Goal: Information Seeking & Learning: Understand process/instructions

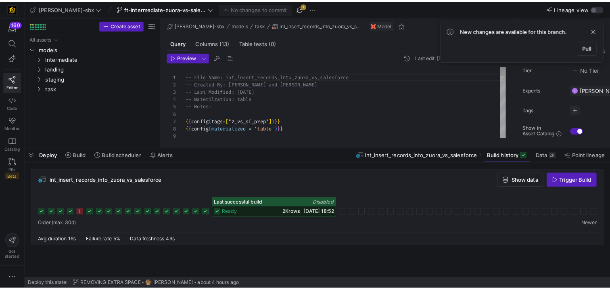
scroll to position [73, 0]
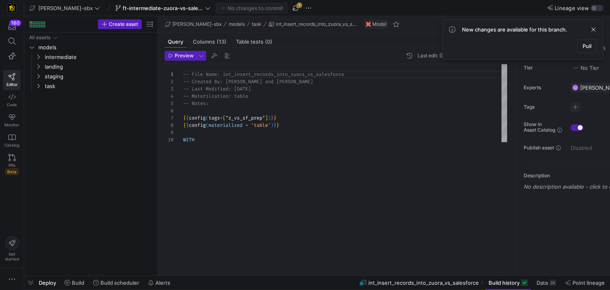
drag, startPoint x: 304, startPoint y: 152, endPoint x: 313, endPoint y: 283, distance: 131.1
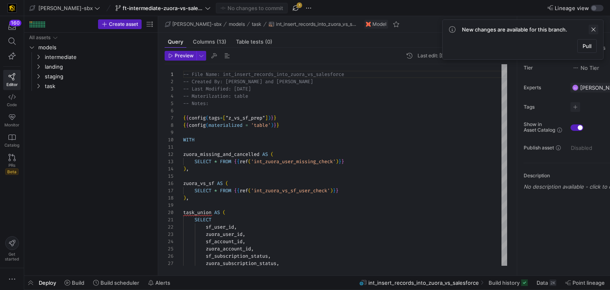
click at [595, 30] on span at bounding box center [594, 30] width 10 height 10
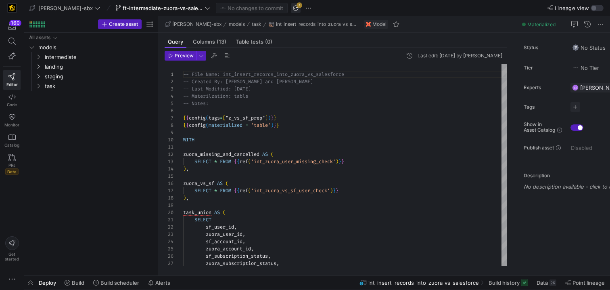
click at [291, 6] on span "button" at bounding box center [296, 8] width 10 height 10
click at [39, 67] on icon "Press SPACE to select this row." at bounding box center [39, 66] width 6 height 5
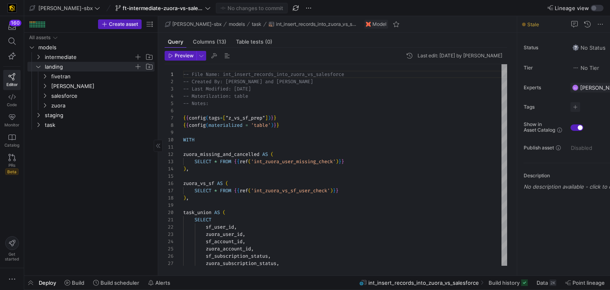
click at [40, 59] on icon "Press SPACE to select this row." at bounding box center [39, 57] width 6 height 5
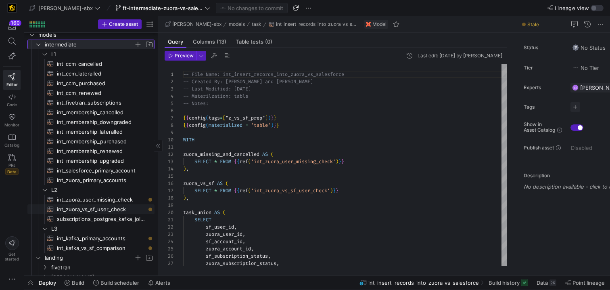
scroll to position [15, 0]
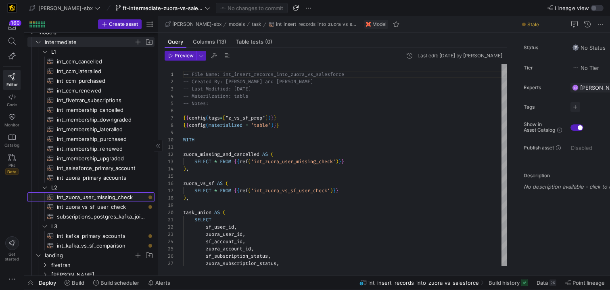
click at [105, 192] on link "int_zuora_user_missing_check​​​​​​​​​​" at bounding box center [90, 197] width 127 height 10
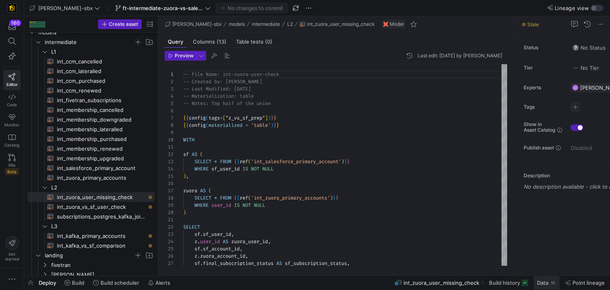
click at [543, 281] on span "Data" at bounding box center [542, 282] width 11 height 6
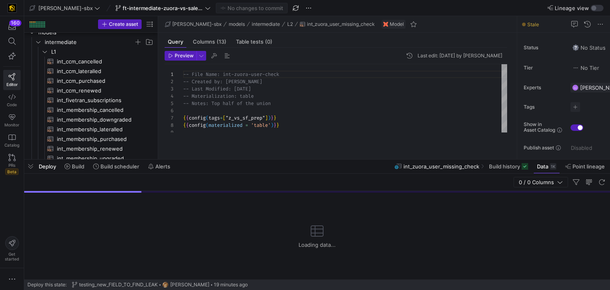
drag, startPoint x: 213, startPoint y: 142, endPoint x: 170, endPoint y: 332, distance: 194.6
click at [170, 281] on html "160 Editor Code Monitor Catalog PRs Beta Get started [PERSON_NAME]-sbx ft-inter…" at bounding box center [305, 145] width 610 height 290
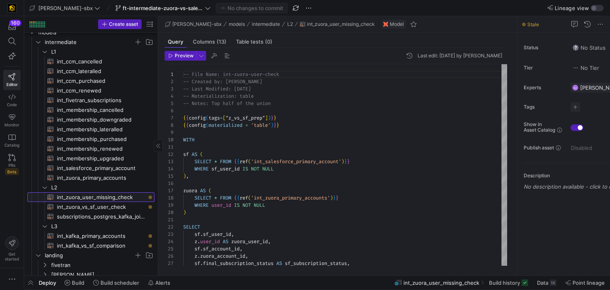
click at [115, 195] on span "int_zuora_user_missing_check​​​​​​​​​​" at bounding box center [101, 197] width 88 height 9
click at [72, 281] on span "Build" at bounding box center [78, 282] width 13 height 6
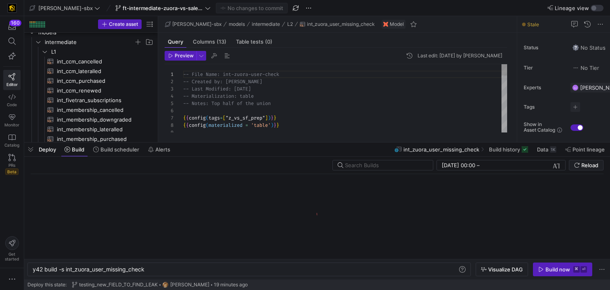
scroll to position [0, 113]
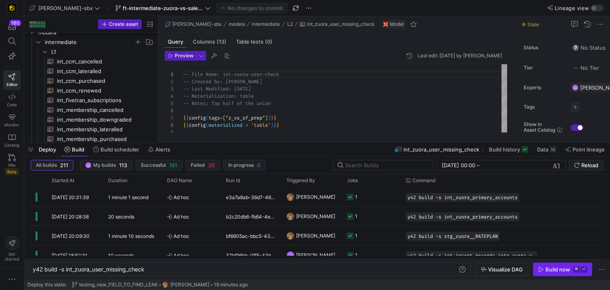
click at [568, 267] on div "Build now" at bounding box center [558, 269] width 25 height 6
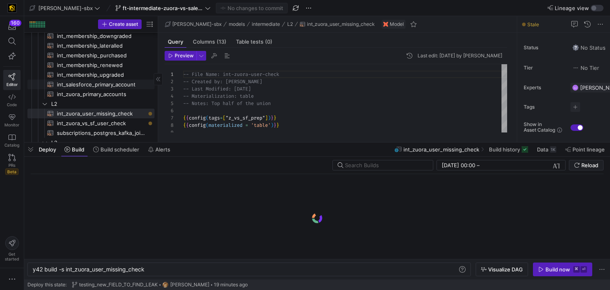
scroll to position [109, 0]
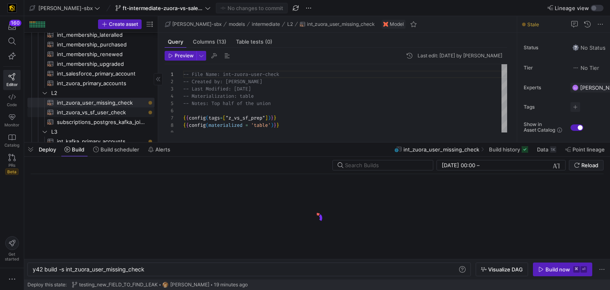
click at [107, 115] on span "int_zuora_vs_sf_user_check​​​​​​​​​​" at bounding box center [101, 112] width 88 height 9
type textarea "-- File Name: int_insert_records_into_zuora_vs_salesforce -- Created by: [PERSO…"
type textarea "y42 build -s int_zuora_vs_sf_user_check"
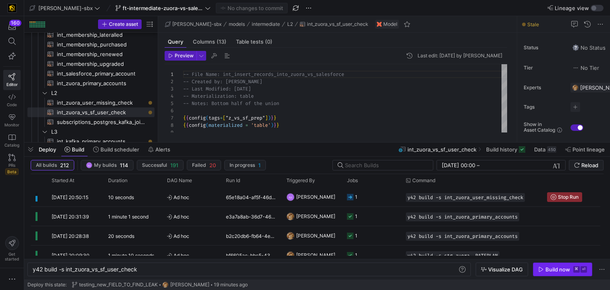
click at [562, 270] on div "Build now" at bounding box center [558, 269] width 25 height 6
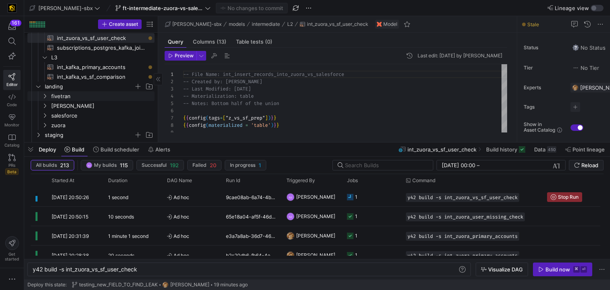
scroll to position [191, 0]
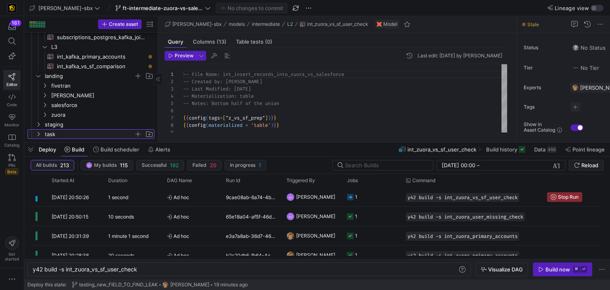
click at [86, 133] on span "task" at bounding box center [89, 134] width 89 height 9
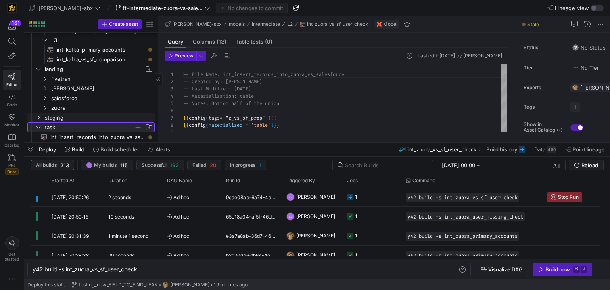
scroll to position [204, 0]
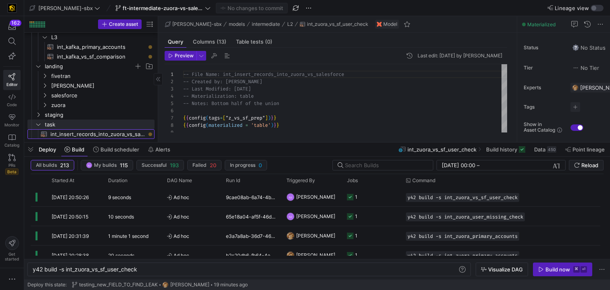
click at [108, 131] on span "int_insert_records_into_zuora_vs_salesforce​​​​​​​​​​" at bounding box center [97, 134] width 95 height 9
type textarea "-- File Name: int_insert_records_into_zuora_vs_salesforce -- Created By: [PERSO…"
type textarea "y42 build -s int_insert_records_into_zuora_vs_salesforce"
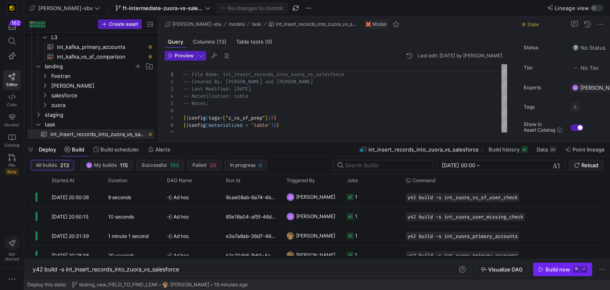
click at [555, 268] on div "Build now" at bounding box center [558, 269] width 25 height 6
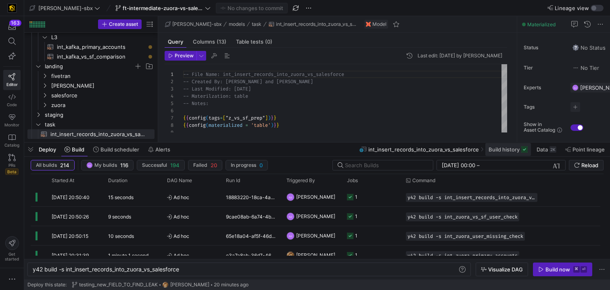
click at [505, 151] on span "Build history" at bounding box center [504, 149] width 31 height 6
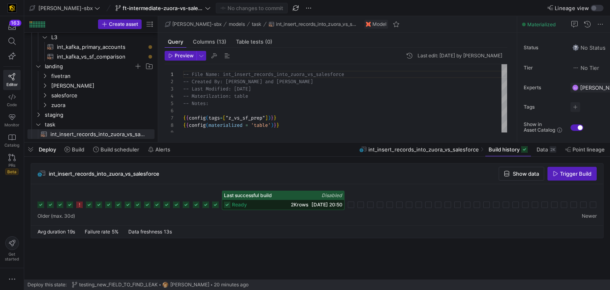
click at [304, 201] on div "ready 2K rows [DATE] 20:50" at bounding box center [283, 205] width 122 height 10
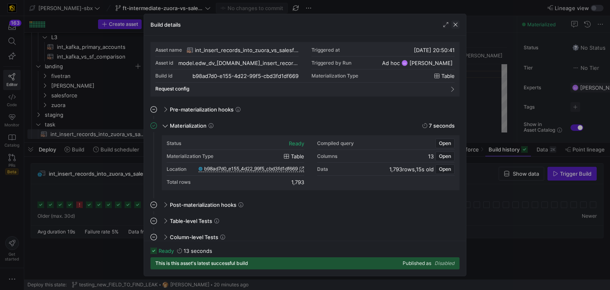
click at [459, 24] on span "button" at bounding box center [456, 25] width 8 height 8
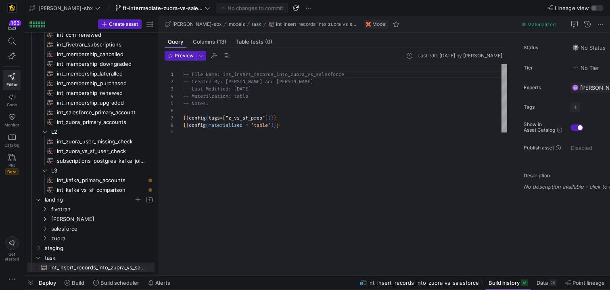
drag, startPoint x: 277, startPoint y: 142, endPoint x: 274, endPoint y: 303, distance: 161.5
click at [274, 281] on html "163 Editor Code Monitor Catalog PRs Beta Get started [PERSON_NAME]-sbx ft-inter…" at bounding box center [305, 145] width 610 height 290
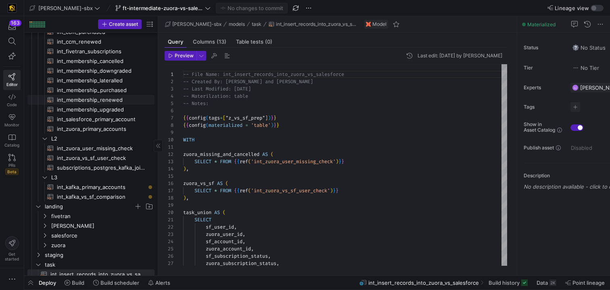
scroll to position [33, 0]
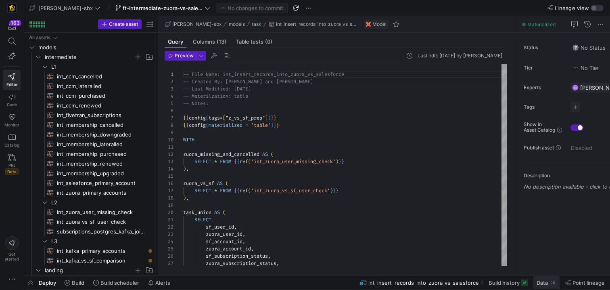
click at [545, 281] on span "Data" at bounding box center [542, 282] width 11 height 6
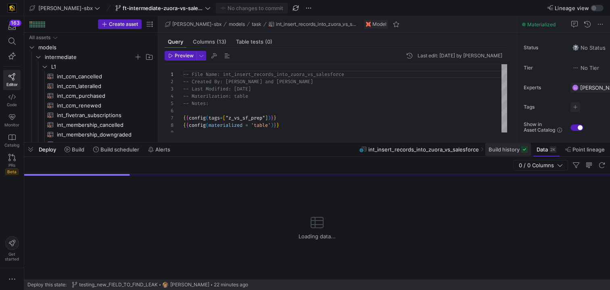
click at [510, 151] on span "Build history" at bounding box center [504, 149] width 31 height 6
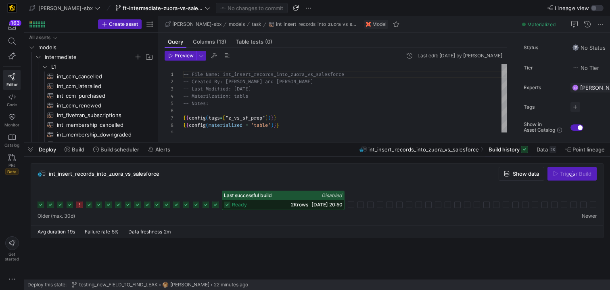
click at [312, 205] on span "[DATE] 20:50" at bounding box center [327, 204] width 31 height 6
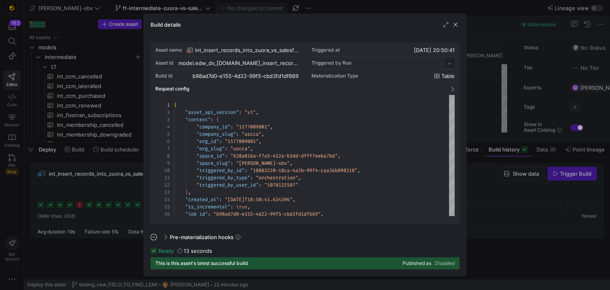
scroll to position [73, 0]
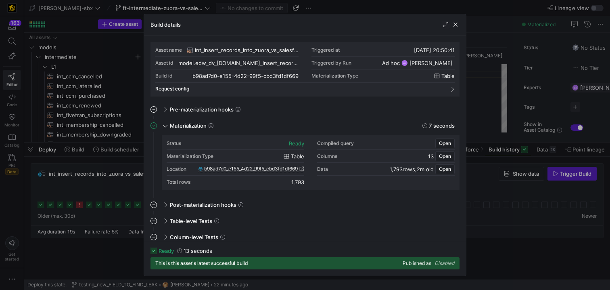
click at [253, 172] on div "b98ad7d0_e155_4d22_99f5_cbd3fd1df669" at bounding box center [252, 169] width 106 height 6
click at [254, 169] on span "b98ad7d0_e155_4d22_99f5_cbd3fd1df669" at bounding box center [251, 169] width 94 height 6
click at [454, 26] on span "button" at bounding box center [456, 25] width 8 height 8
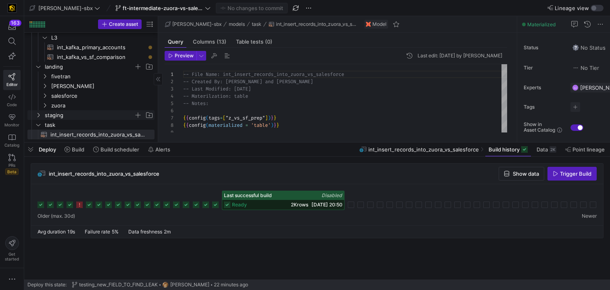
scroll to position [204, 0]
click at [71, 103] on span "zuora" at bounding box center [92, 105] width 83 height 9
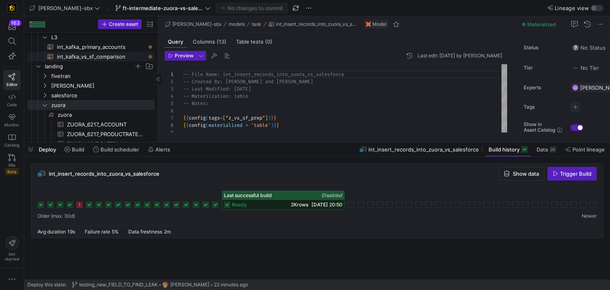
click at [96, 58] on span "int_kafka_vs_sf_comparison​​​​​​​​​​" at bounding box center [101, 56] width 88 height 9
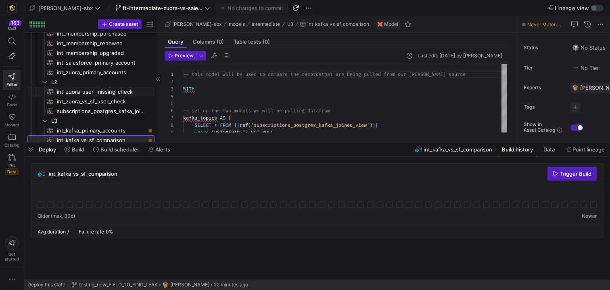
scroll to position [109, 0]
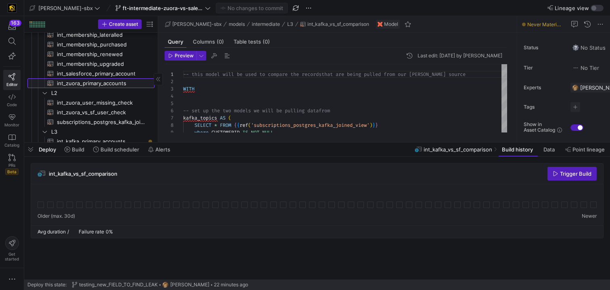
click at [102, 80] on span "int_zuora_primary_accounts​​​​​​​​​​" at bounding box center [101, 83] width 88 height 9
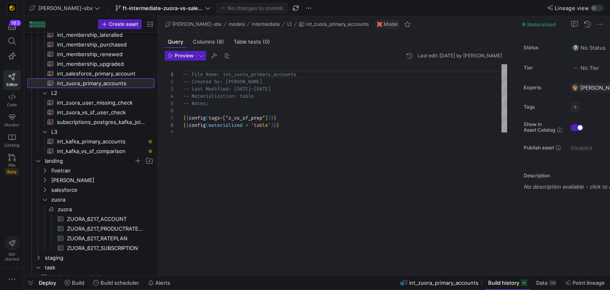
drag, startPoint x: 275, startPoint y: 143, endPoint x: 278, endPoint y: 313, distance: 169.6
click at [278, 281] on html "163 Editor Code Monitor Catalog PRs Beta Get started [PERSON_NAME]-sbx ft-inter…" at bounding box center [305, 145] width 610 height 290
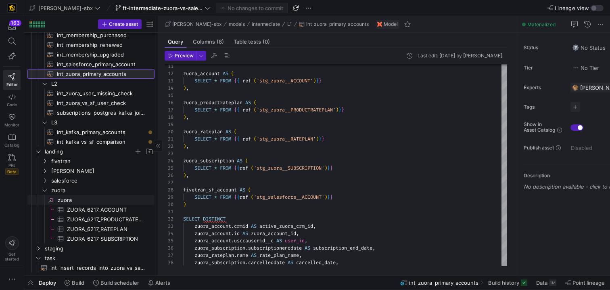
scroll to position [119, 0]
click at [60, 248] on span "staging" at bounding box center [89, 247] width 89 height 9
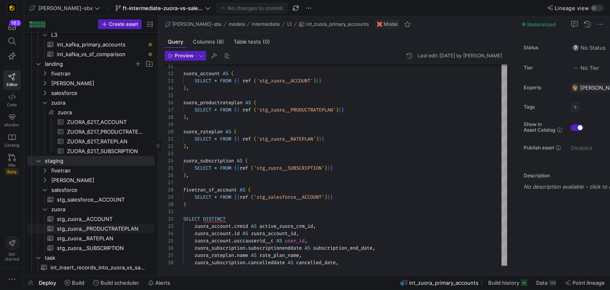
click at [124, 229] on span "stg_zuora__PRODUCTRATEPLAN​​​​​​​​​​" at bounding box center [101, 228] width 88 height 9
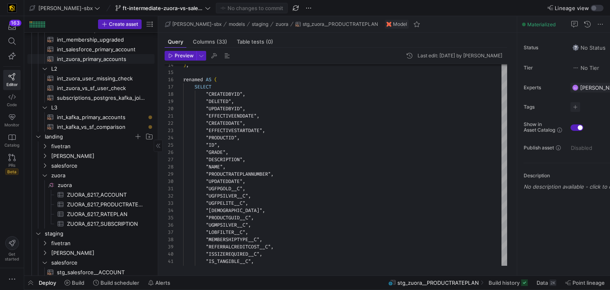
click at [101, 58] on span "int_zuora_primary_accounts​​​​​​​​​​" at bounding box center [101, 59] width 88 height 9
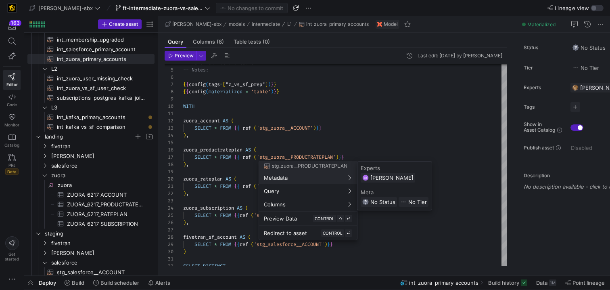
click at [321, 130] on div at bounding box center [305, 145] width 610 height 290
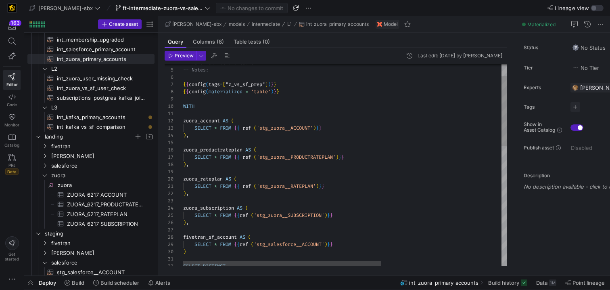
scroll to position [15, 143]
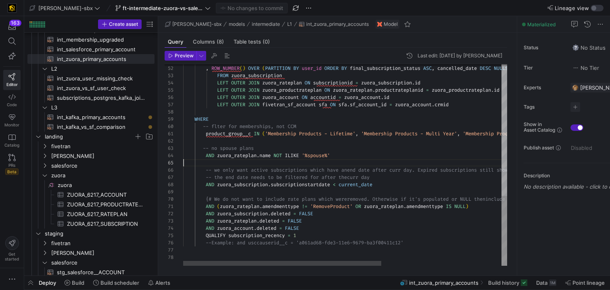
scroll to position [29, 0]
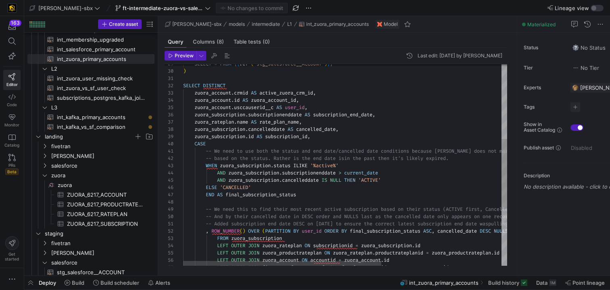
scroll to position [58, 131]
click at [327, 139] on div "AND zuora_subscription . cancelleddate IS NULL THEN 'ACTIVE' AND zuora_subscrip…" at bounding box center [443, 139] width 520 height 578
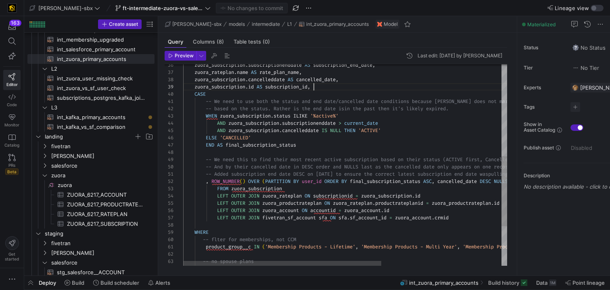
click at [360, 131] on div "AND zuora_subscription . cancelleddate IS NULL THEN 'ACTIVE' AND zuora_subscrip…" at bounding box center [443, 90] width 520 height 578
click at [390, 131] on div "AND zuora_subscription . cancelleddate IS NULL THEN 'ACTIVE' AND zuora_subscrip…" at bounding box center [443, 90] width 520 height 578
click at [449, 136] on div "AND zuora_subscription . cancelleddate IS NULL THEN 'ACTIVE' AND zuora_subscrip…" at bounding box center [443, 90] width 520 height 578
type textarea "-- We need to use both the status and end date/cancelled date conditions becaus…"
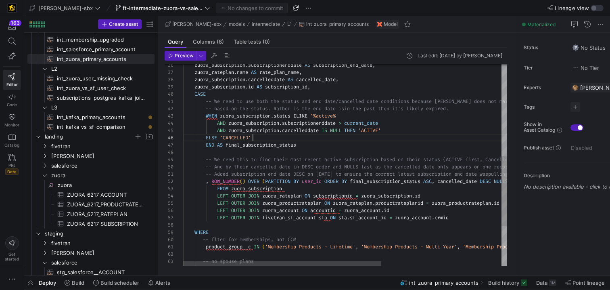
scroll to position [44, 116]
click at [443, 147] on div "AND zuora_subscription . cancelleddate IS NULL THEN 'ACTIVE' AND zuora_subscrip…" at bounding box center [443, 90] width 520 height 578
